Goal: Find specific page/section: Find specific page/section

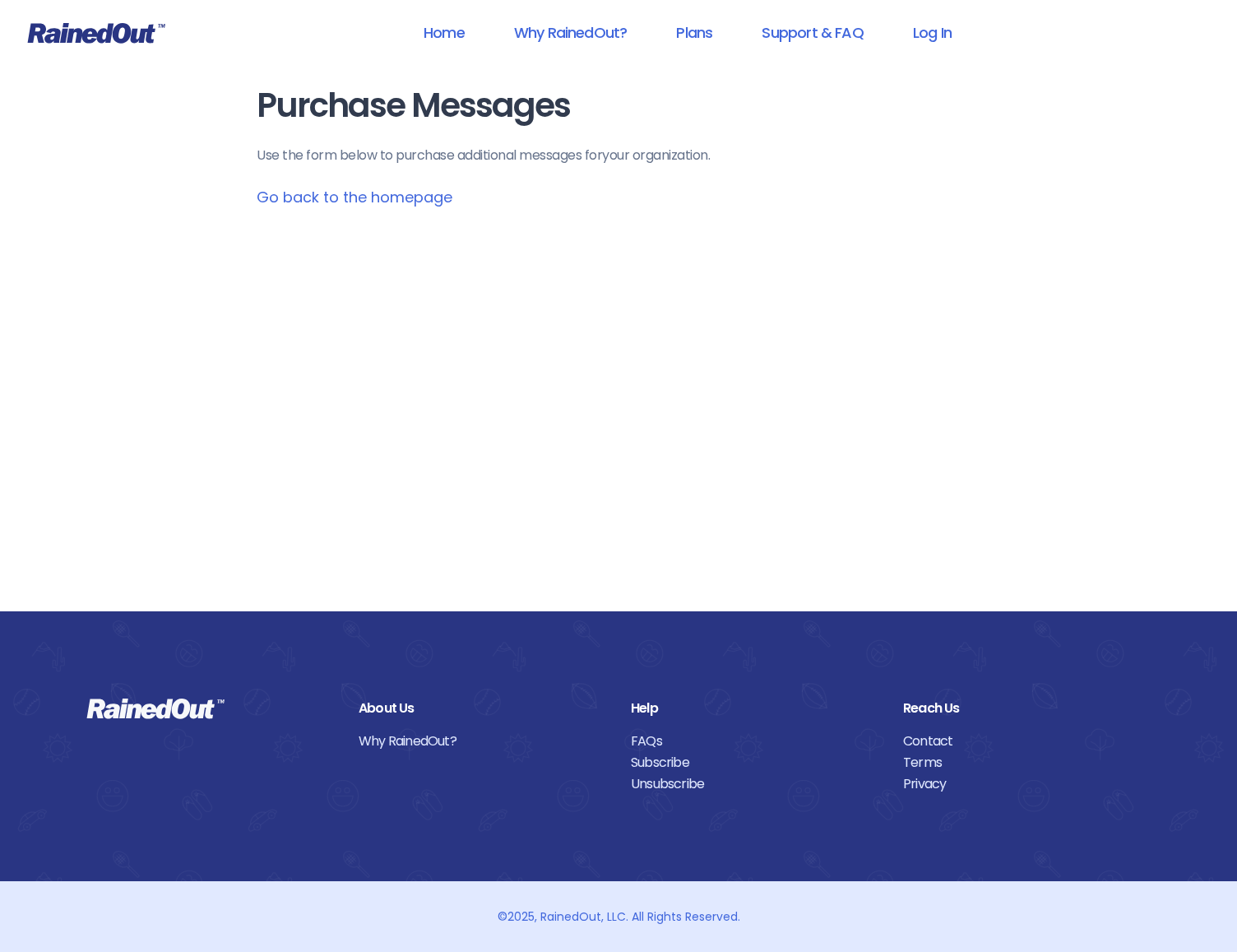
click at [314, 201] on link "Go back to the homepage" at bounding box center [355, 197] width 196 height 21
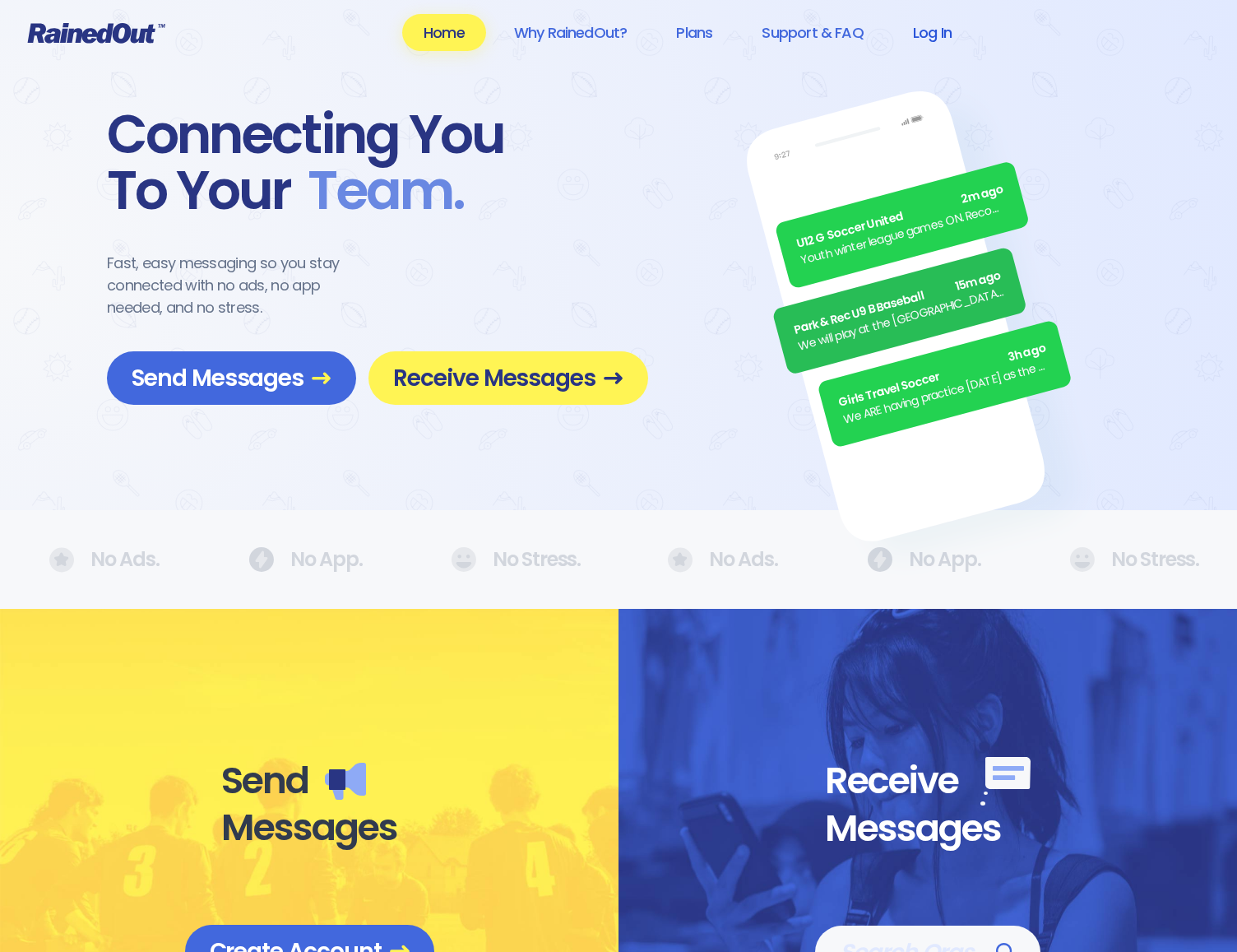
click at [926, 29] on link "Log In" at bounding box center [933, 33] width 82 height 37
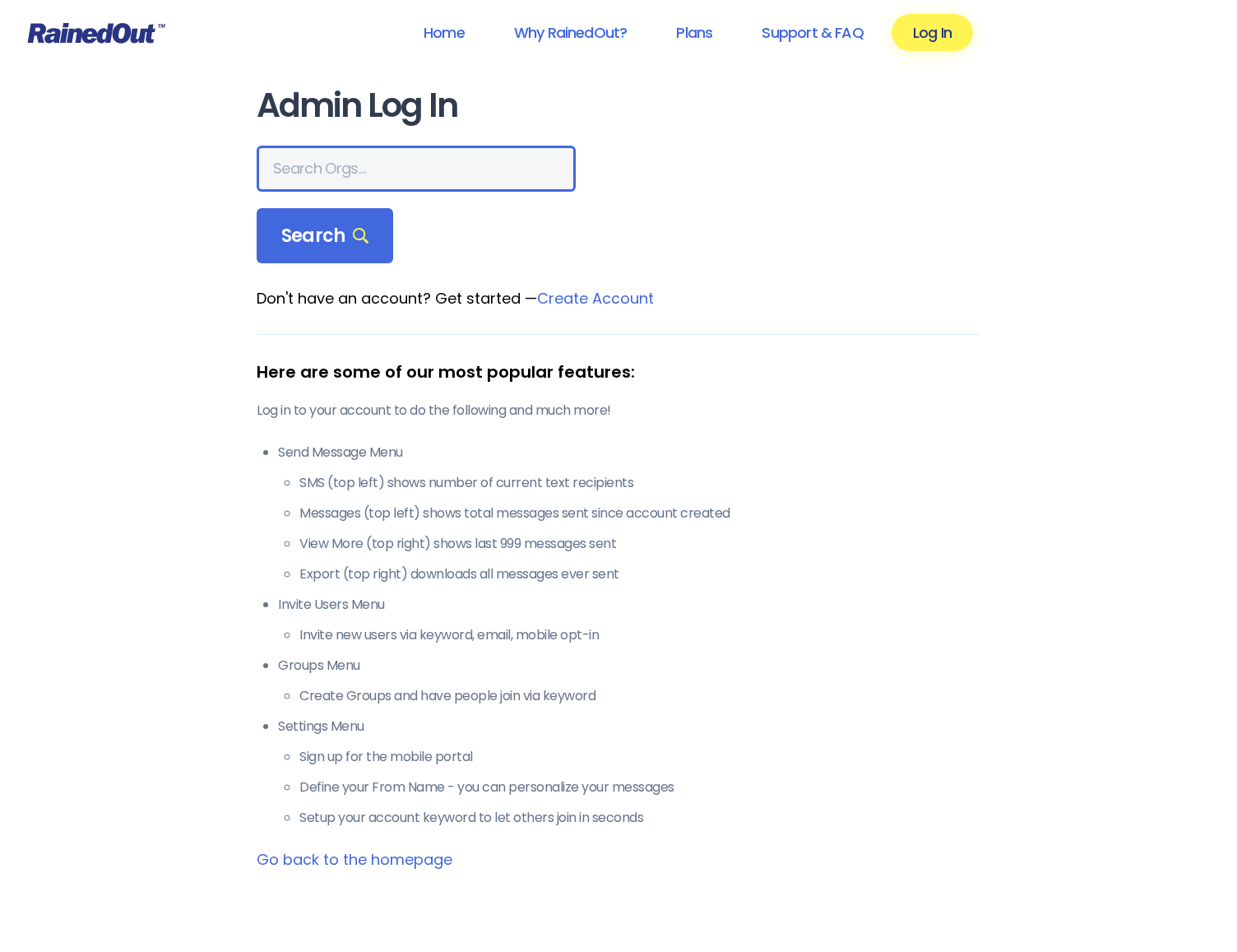
click at [389, 161] on input "text" at bounding box center [416, 168] width 319 height 46
type input "SDSC"
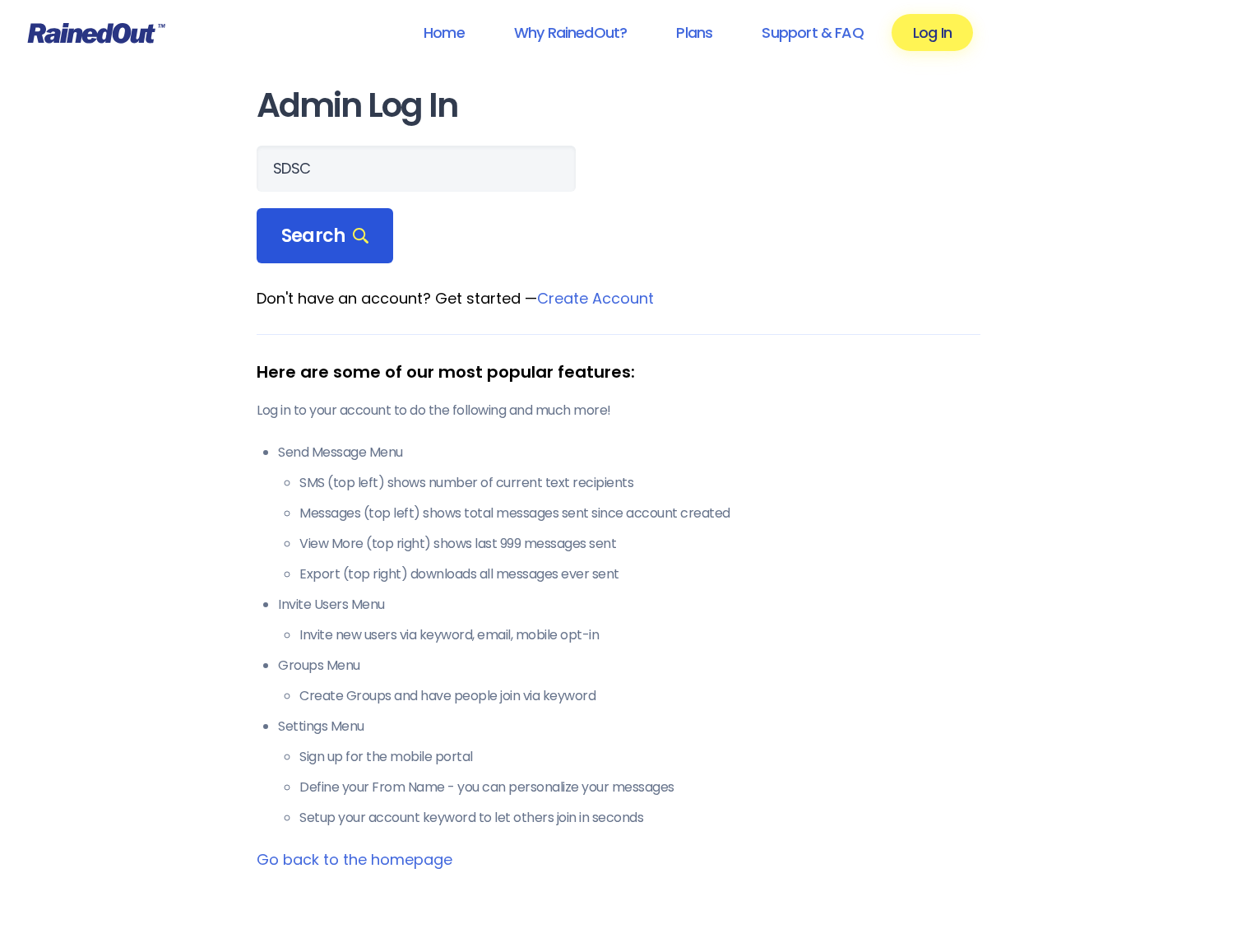
click at [309, 224] on span "Search" at bounding box center [324, 236] width 87 height 23
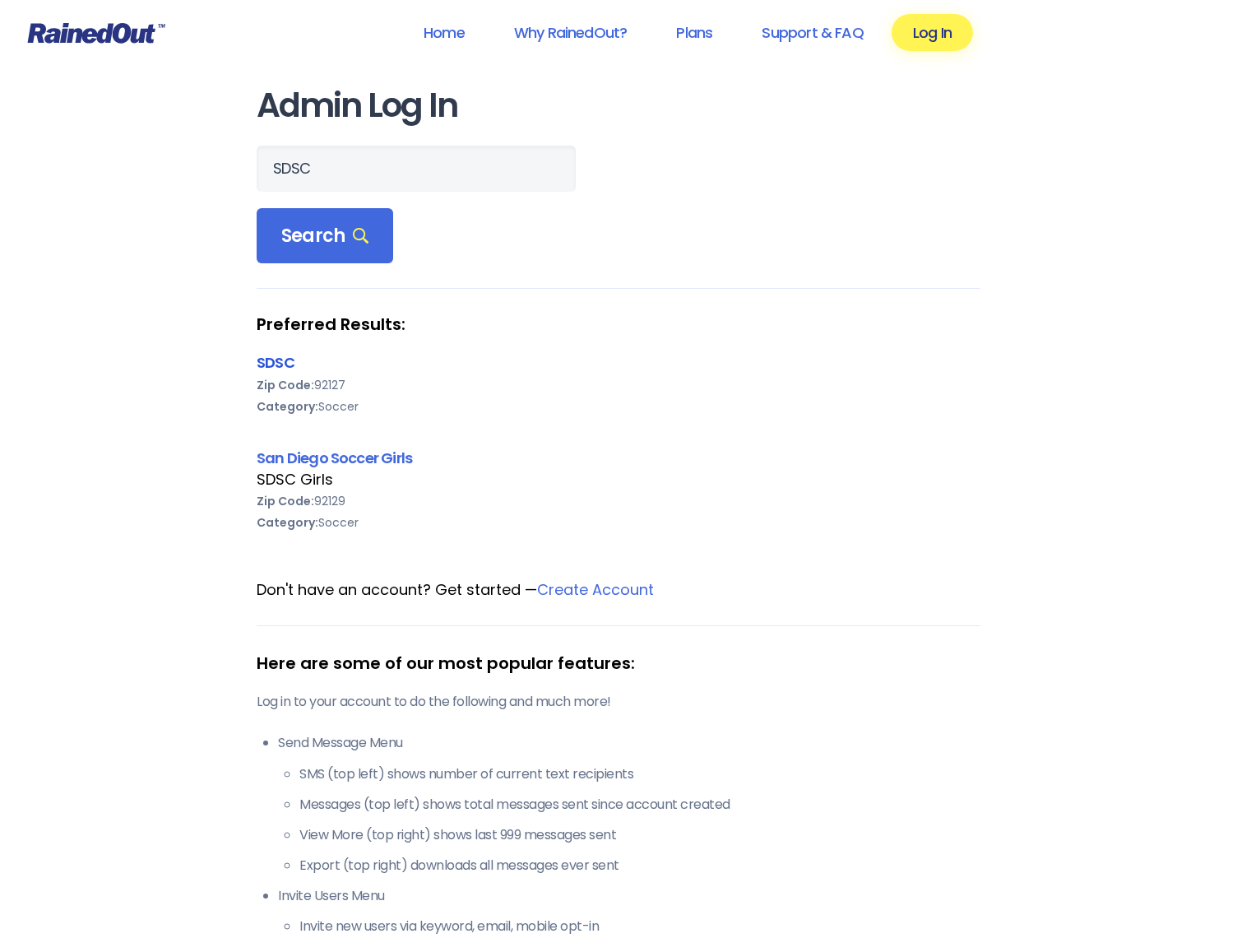
click at [267, 364] on link "SDSC" at bounding box center [275, 362] width 38 height 21
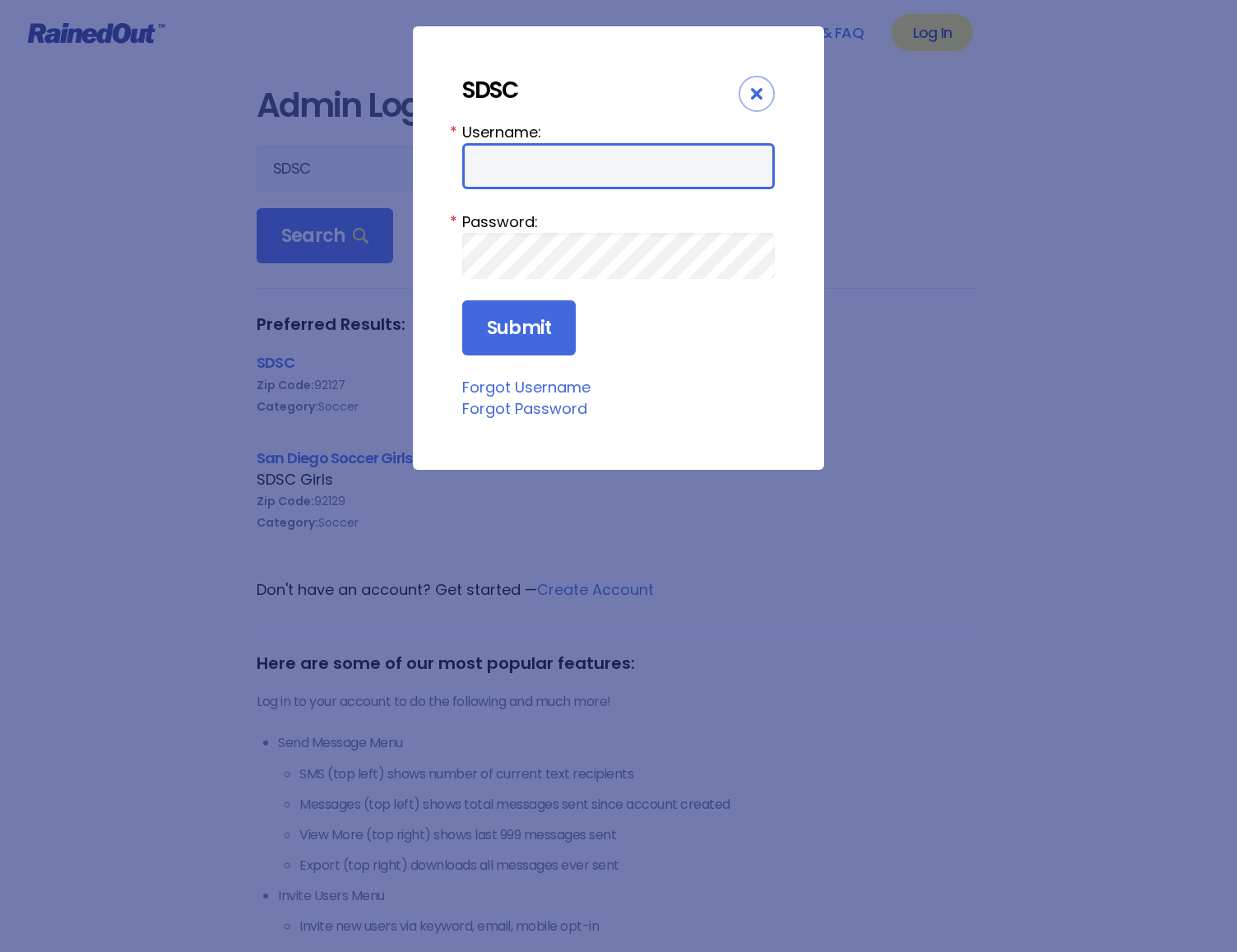
click at [520, 180] on input "Username:" at bounding box center [618, 166] width 313 height 46
click at [757, 94] on icon "Close" at bounding box center [757, 93] width 12 height 12
